Goal: Task Accomplishment & Management: Use online tool/utility

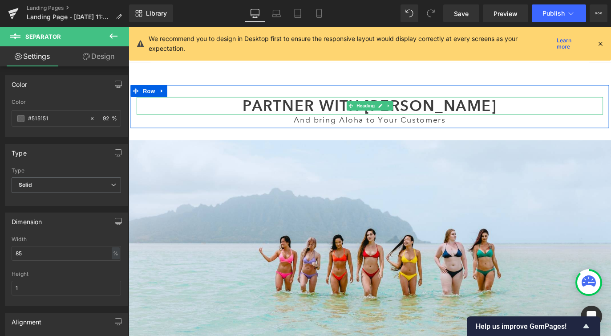
click at [324, 115] on h2 "Partner with [PERSON_NAME]" at bounding box center [397, 115] width 521 height 20
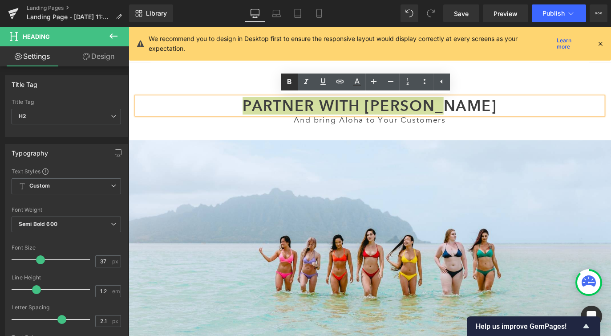
click at [294, 83] on icon at bounding box center [289, 82] width 11 height 11
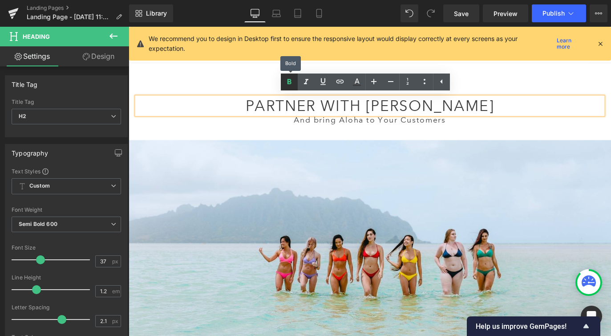
click at [294, 83] on icon at bounding box center [289, 82] width 11 height 11
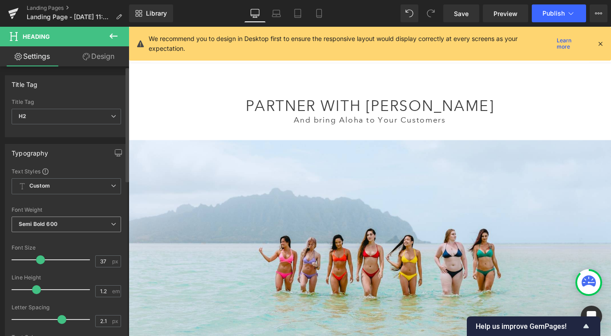
click at [93, 225] on span "Semi Bold 600" at bounding box center [66, 224] width 109 height 16
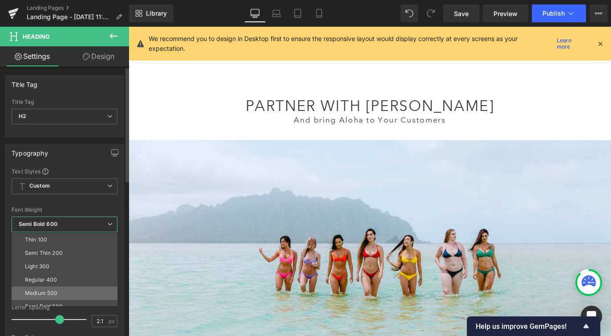
scroll to position [49, 0]
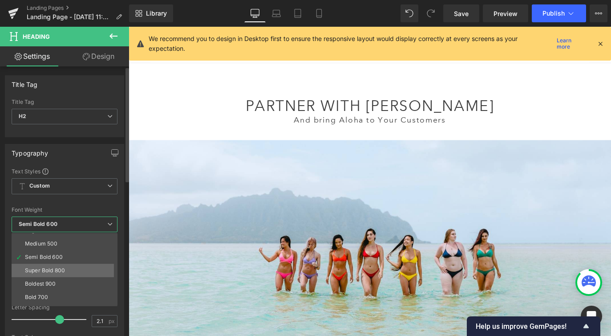
click at [61, 272] on div "Super Bold 800" at bounding box center [45, 270] width 40 height 6
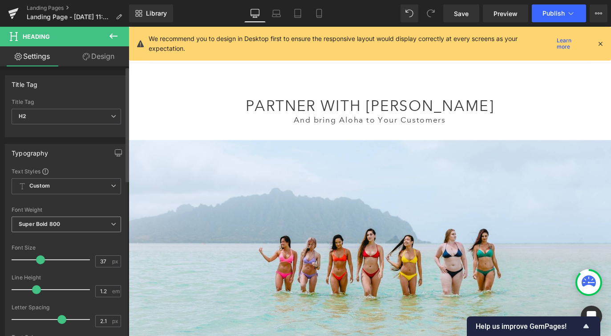
click at [56, 228] on span "Super Bold 800" at bounding box center [66, 224] width 109 height 16
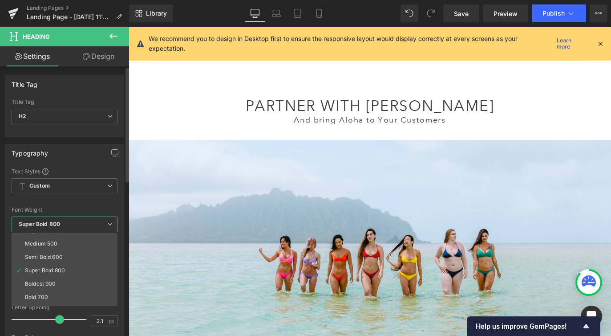
click at [56, 287] on li "Boldest 900" at bounding box center [67, 283] width 110 height 13
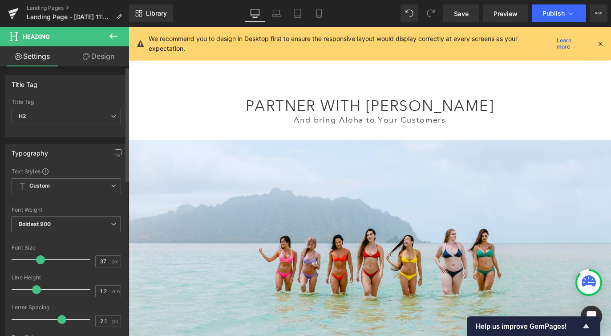
click at [53, 227] on span "Boldest 900" at bounding box center [66, 224] width 109 height 16
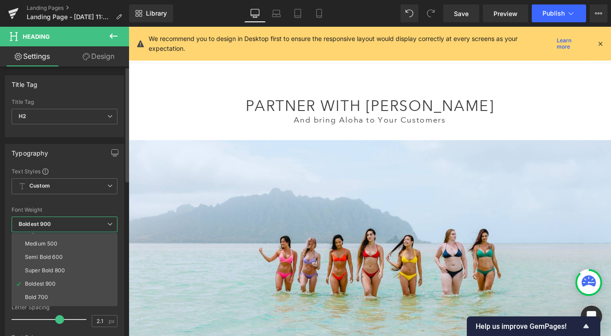
click at [51, 293] on li "Bold 700" at bounding box center [67, 296] width 110 height 13
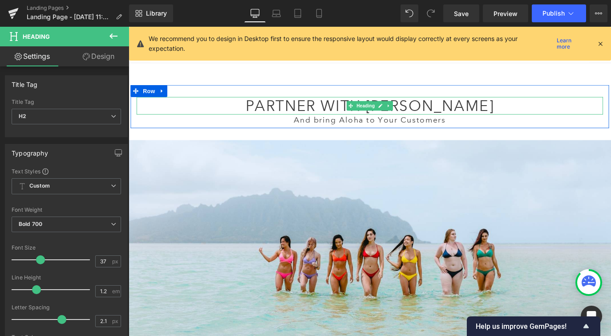
click at [303, 115] on span "Partner with [PERSON_NAME]" at bounding box center [398, 115] width 278 height 20
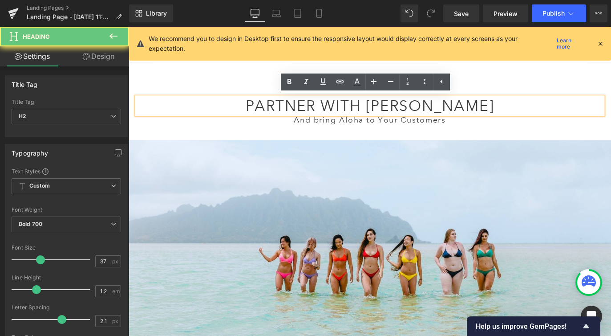
click at [303, 115] on span "Partner with [PERSON_NAME]" at bounding box center [398, 115] width 278 height 20
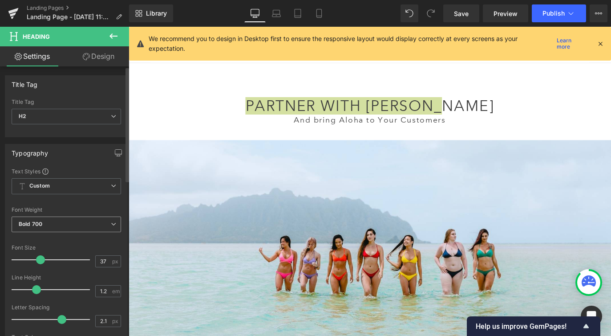
click at [77, 233] on div "Bold 700 Thin 100 Semi Thin 200 Light 300 Regular 400 Medium 500 Semi Bold 600 …" at bounding box center [66, 226] width 109 height 20
click at [97, 225] on span "Bold 700" at bounding box center [66, 224] width 109 height 16
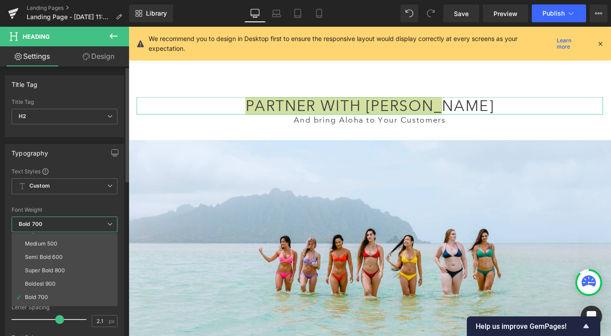
click at [69, 301] on li "Bold 700" at bounding box center [67, 296] width 110 height 13
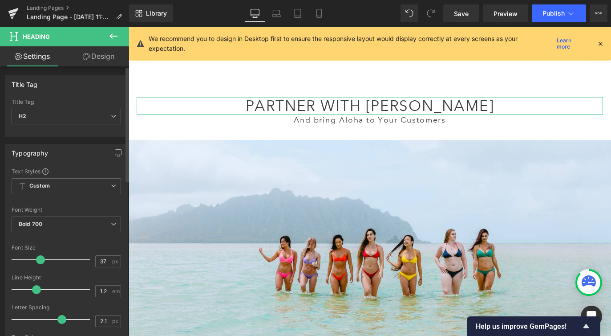
click at [70, 300] on div at bounding box center [66, 301] width 109 height 6
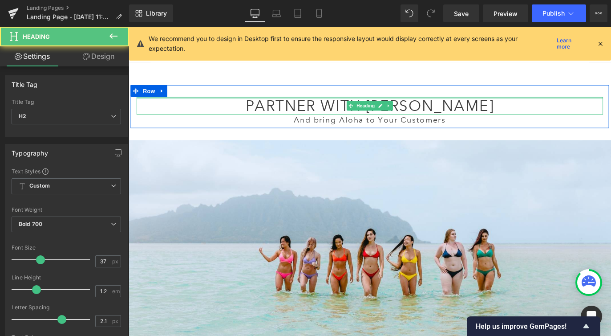
click at [308, 105] on div "Partner with [PERSON_NAME] Heading" at bounding box center [397, 115] width 521 height 20
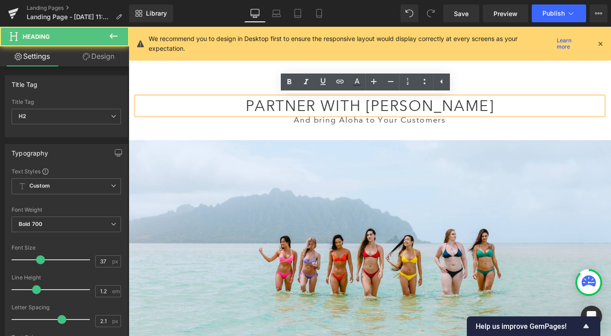
click at [308, 105] on div "Partner with [PERSON_NAME] Heading" at bounding box center [397, 115] width 521 height 20
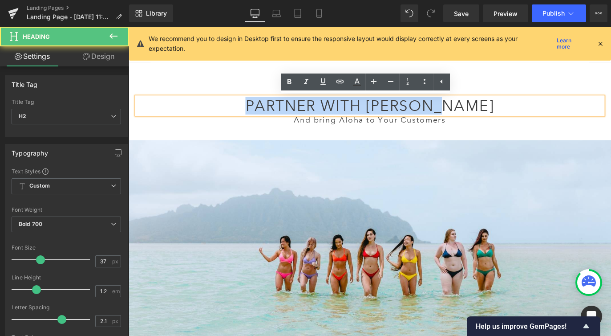
click at [308, 105] on span "Partner with [PERSON_NAME]" at bounding box center [398, 115] width 278 height 20
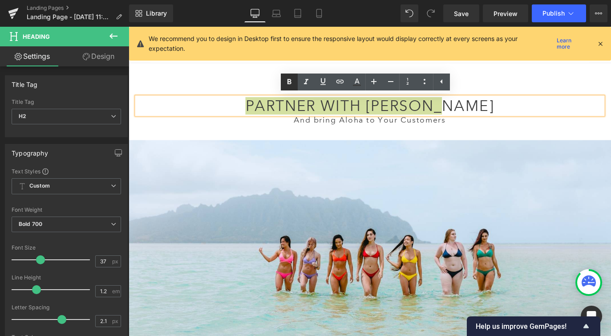
click at [284, 80] on icon at bounding box center [289, 82] width 11 height 11
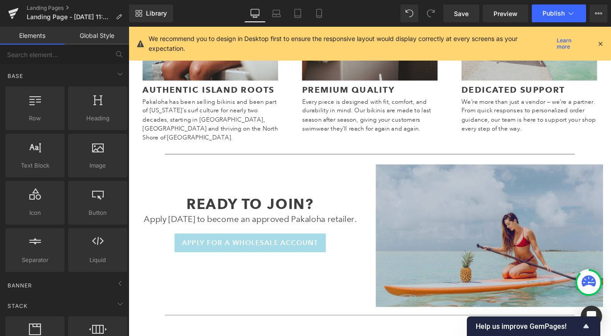
scroll to position [797, 0]
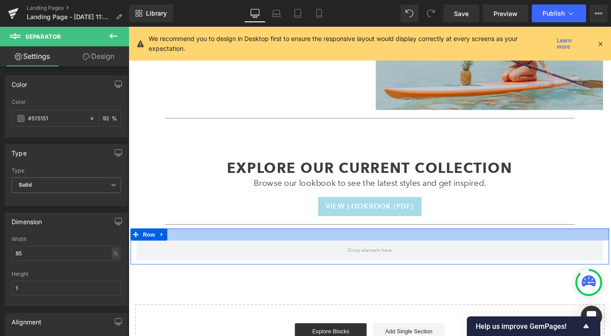
drag, startPoint x: 299, startPoint y: 232, endPoint x: 303, endPoint y: 251, distance: 18.5
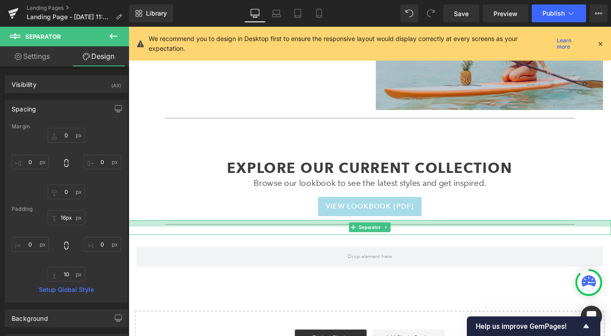
drag, startPoint x: 303, startPoint y: 232, endPoint x: 305, endPoint y: 239, distance: 7.5
click at [305, 242] on div "Separator" at bounding box center [398, 250] width 538 height 16
type input "14px"
click at [306, 242] on div at bounding box center [398, 245] width 538 height 6
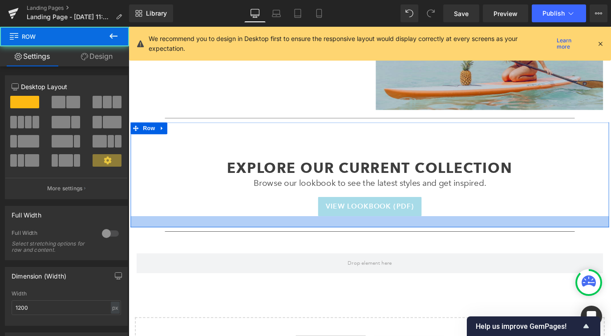
drag, startPoint x: 306, startPoint y: 231, endPoint x: 307, endPoint y: 239, distance: 8.6
click at [307, 239] on div at bounding box center [398, 244] width 534 height 12
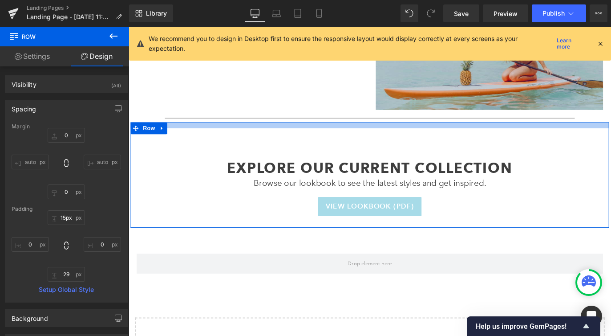
type input "16px"
click at [496, 133] on div at bounding box center [398, 136] width 534 height 7
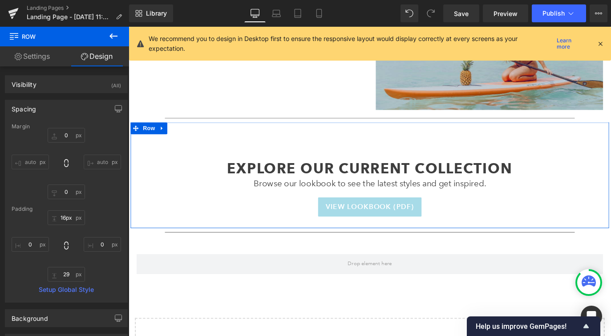
click at [481, 151] on div "Explore Our Current Collection" at bounding box center [397, 167] width 521 height 54
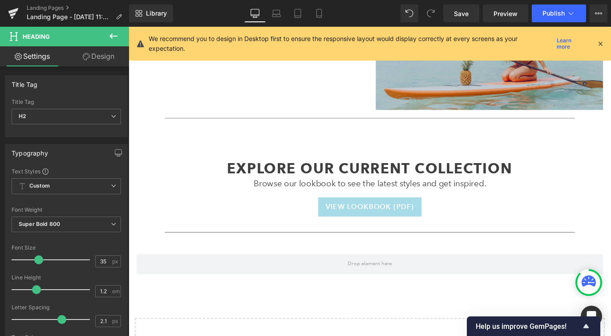
click at [113, 58] on link "Design" at bounding box center [98, 56] width 65 height 20
click at [0, 0] on div "Spacing" at bounding box center [0, 0] width 0 height 0
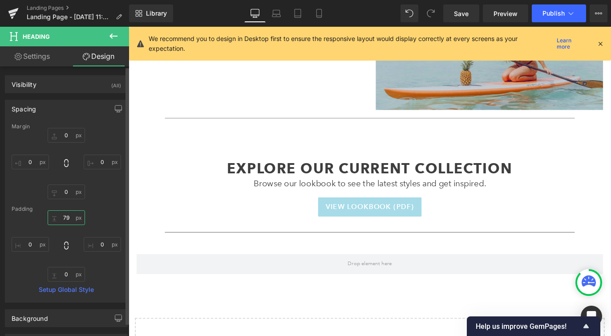
click at [65, 218] on input "79" at bounding box center [66, 217] width 37 height 15
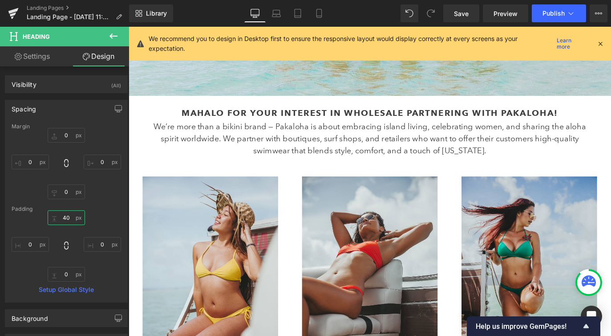
scroll to position [267, 0]
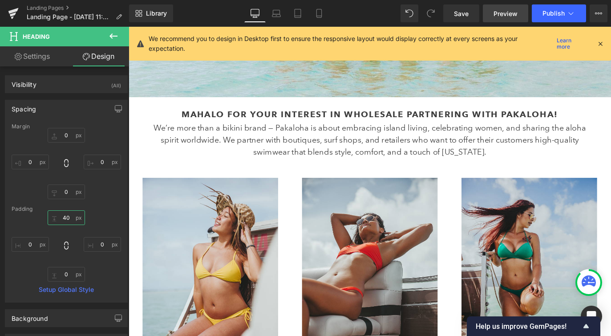
type input "40"
click at [503, 12] on span "Preview" at bounding box center [505, 13] width 24 height 9
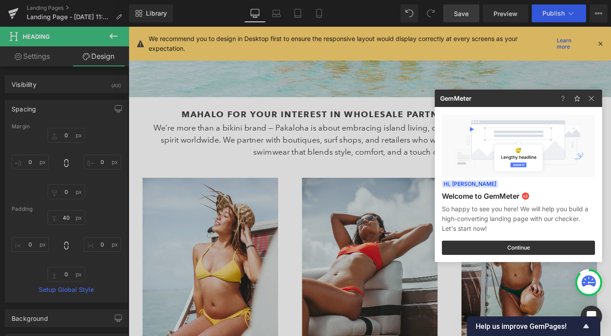
click at [465, 11] on div at bounding box center [305, 168] width 611 height 336
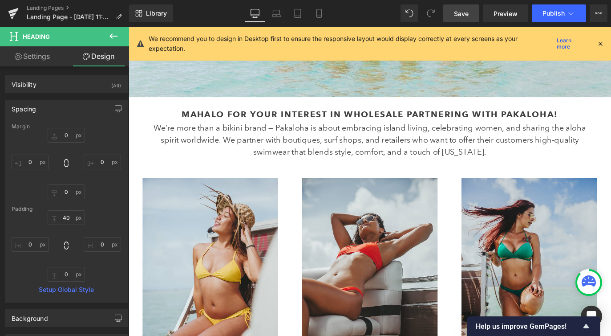
click at [462, 20] on link "Save" at bounding box center [461, 13] width 36 height 18
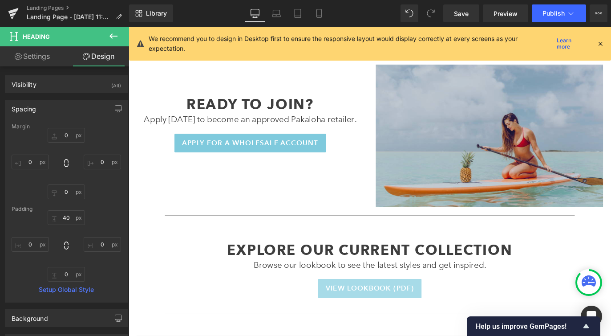
scroll to position [648, 0]
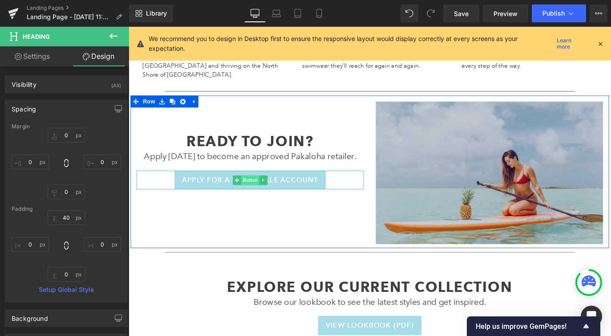
click at [259, 192] on span "Button" at bounding box center [264, 197] width 20 height 11
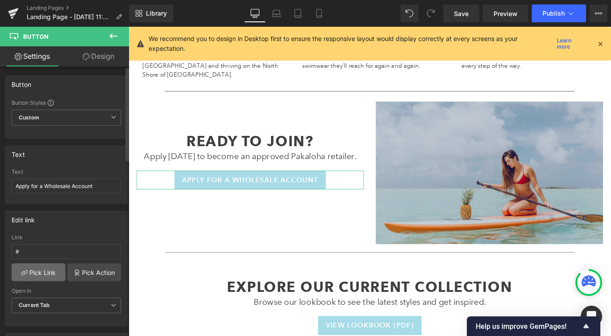
click at [40, 270] on link "Pick Link" at bounding box center [39, 272] width 54 height 18
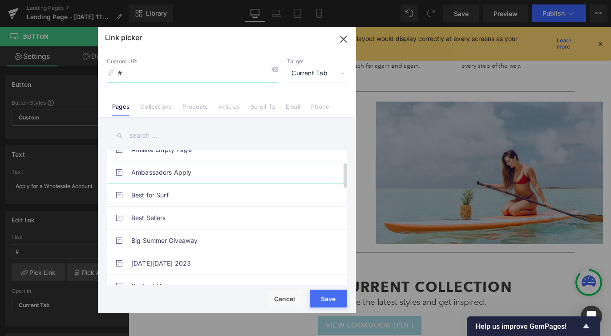
scroll to position [61, 0]
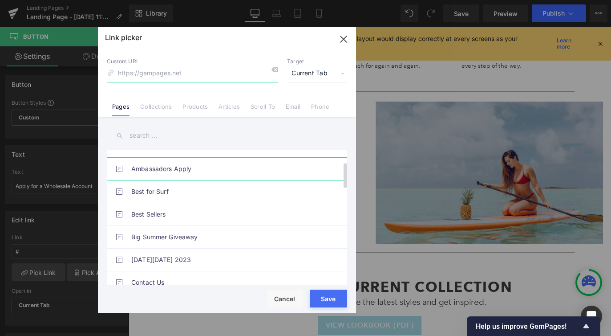
type input "w"
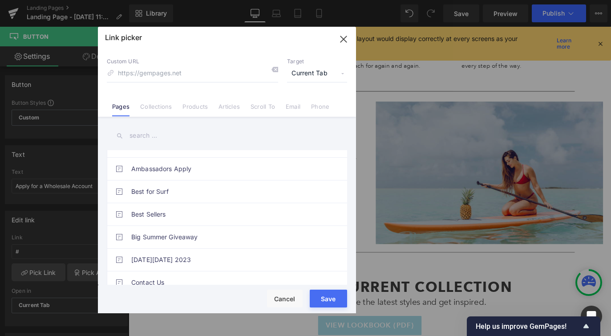
click at [149, 119] on div "[DATE][DATE] Bikini Sale About Us Affiliate Empty Page Ambassadors Apply Best f…" at bounding box center [227, 202] width 258 height 170
click at [143, 132] on input "text" at bounding box center [227, 135] width 240 height 20
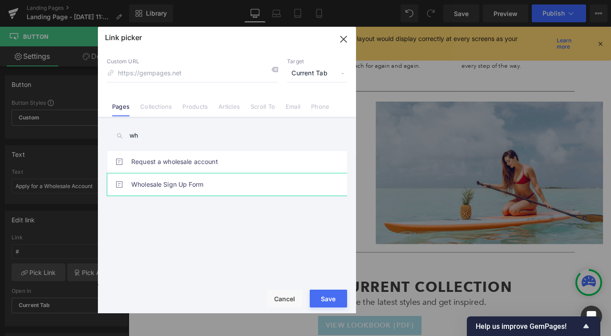
type input "wh"
click at [148, 194] on link "Wholesale Sign Up Form" at bounding box center [229, 184] width 196 height 22
type input "/pages/wholesale-sign-up-form"
click at [321, 296] on div "Rendering Content" at bounding box center [305, 300] width 55 height 10
click at [338, 299] on button "Save" at bounding box center [328, 298] width 37 height 18
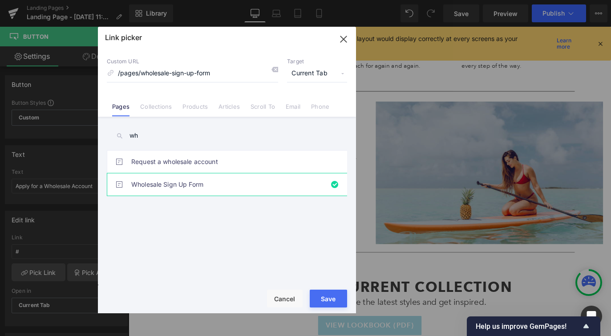
type input "/pages/wholesale-sign-up-form"
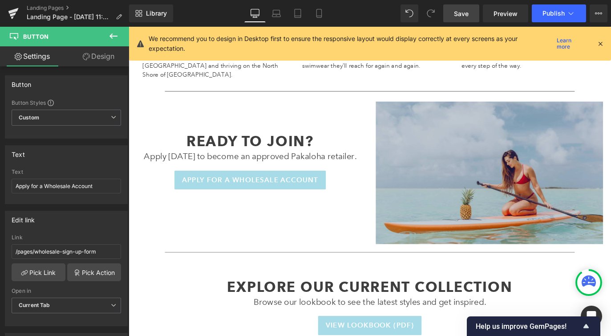
click at [466, 17] on span "Save" at bounding box center [461, 13] width 15 height 9
